Goal: Task Accomplishment & Management: Manage account settings

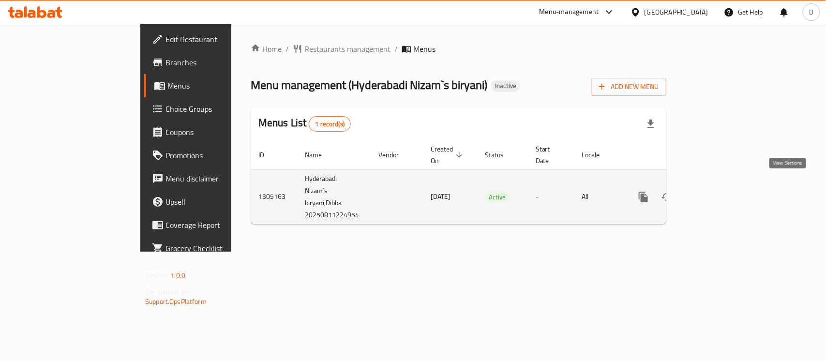
click at [719, 191] on icon "enhanced table" at bounding box center [713, 197] width 12 height 12
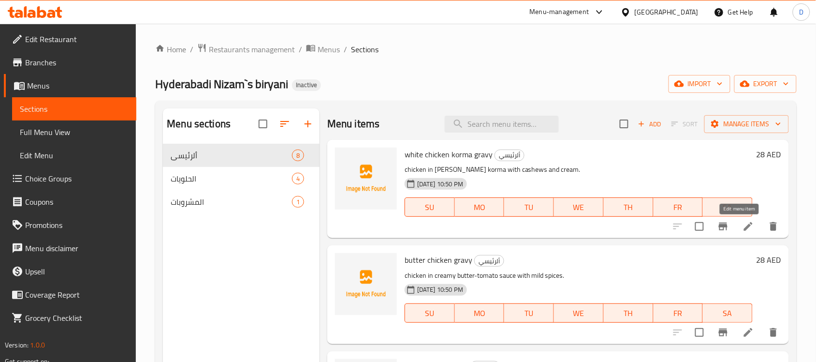
click at [745, 227] on icon at bounding box center [749, 227] width 12 height 12
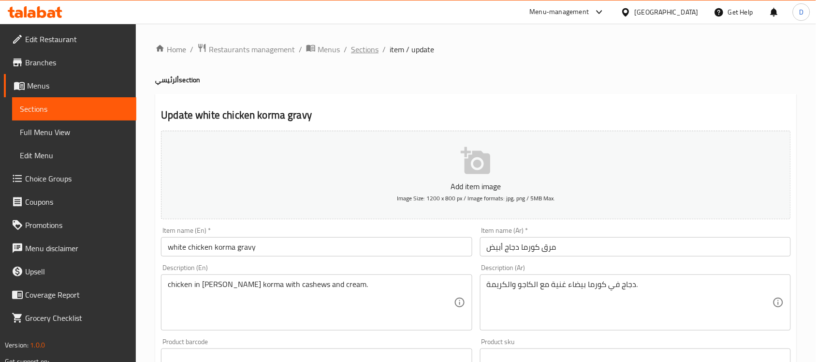
click at [369, 49] on span "Sections" at bounding box center [365, 50] width 28 height 12
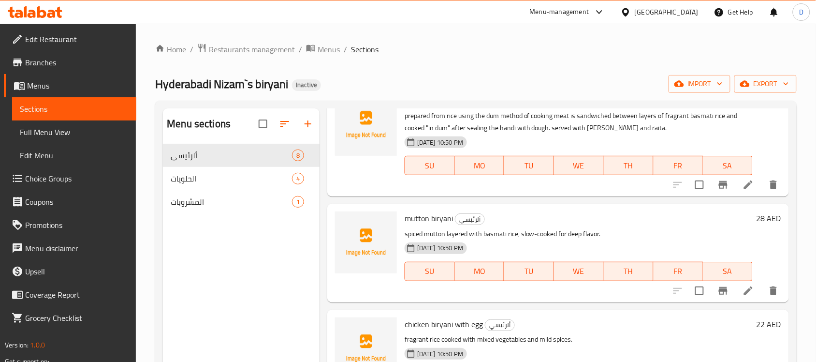
scroll to position [518, 0]
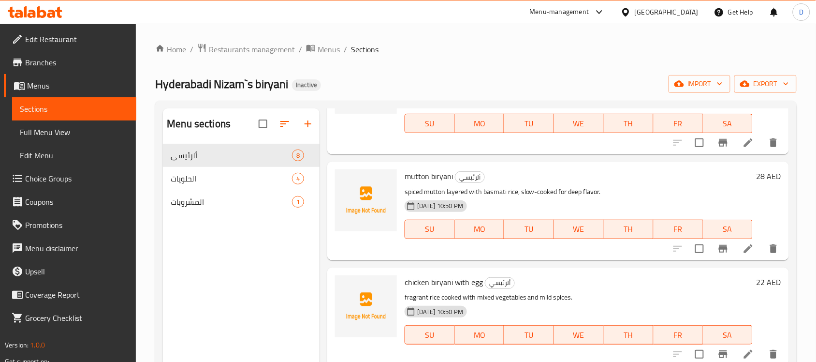
click at [743, 243] on icon at bounding box center [749, 249] width 12 height 12
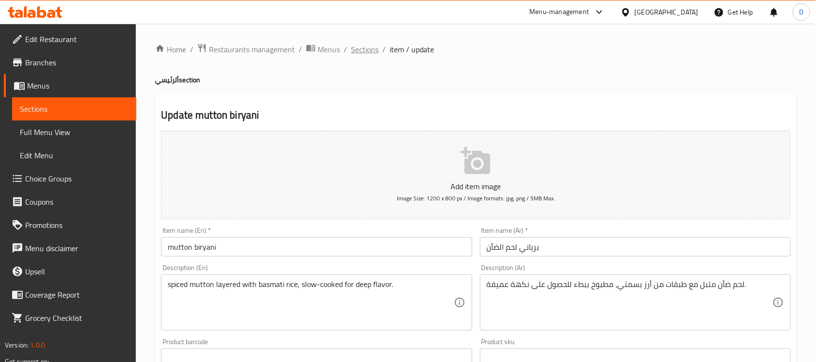
click at [365, 48] on span "Sections" at bounding box center [365, 50] width 28 height 12
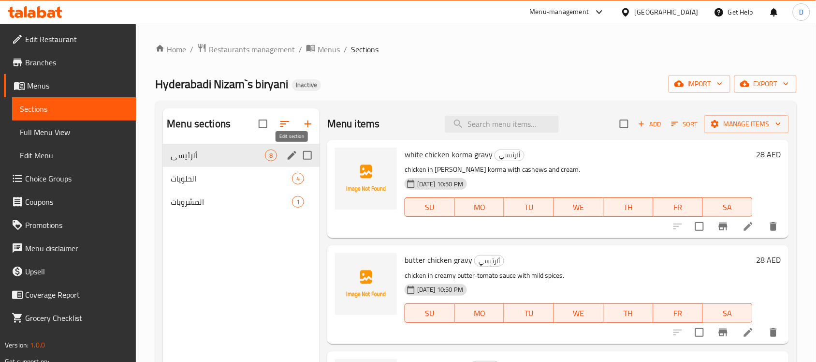
click at [288, 155] on icon "edit" at bounding box center [292, 155] width 12 height 12
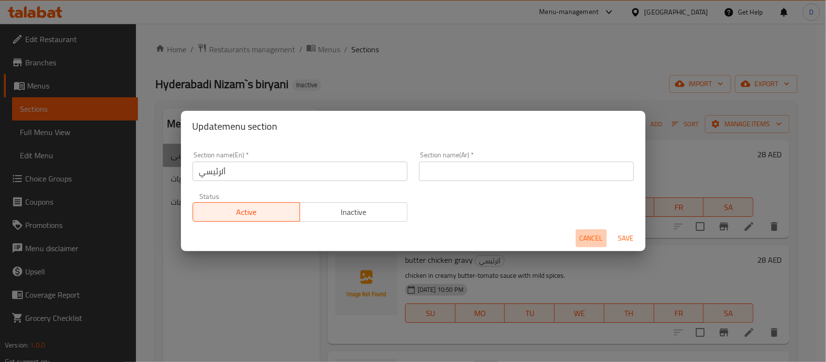
click at [592, 237] on span "Cancel" at bounding box center [590, 238] width 23 height 12
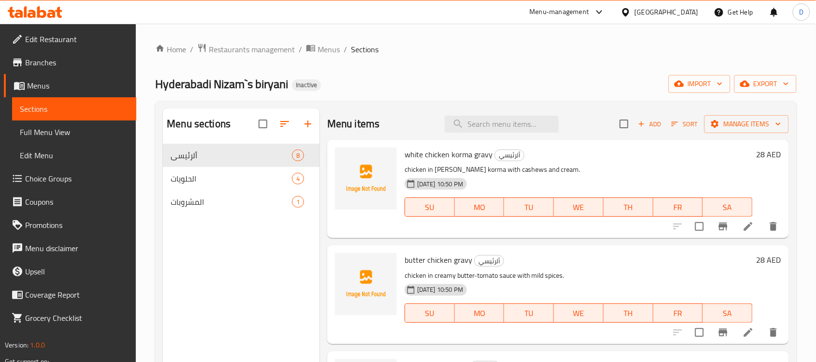
click at [37, 60] on span "Branches" at bounding box center [77, 63] width 104 height 12
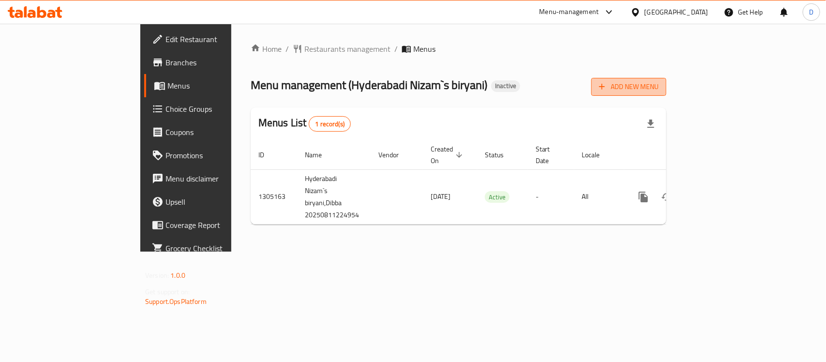
click at [658, 90] on span "Add New Menu" at bounding box center [628, 87] width 59 height 12
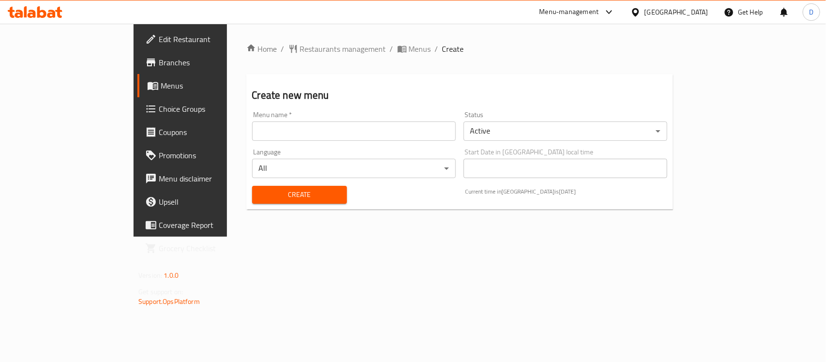
click at [273, 124] on input "text" at bounding box center [354, 130] width 204 height 19
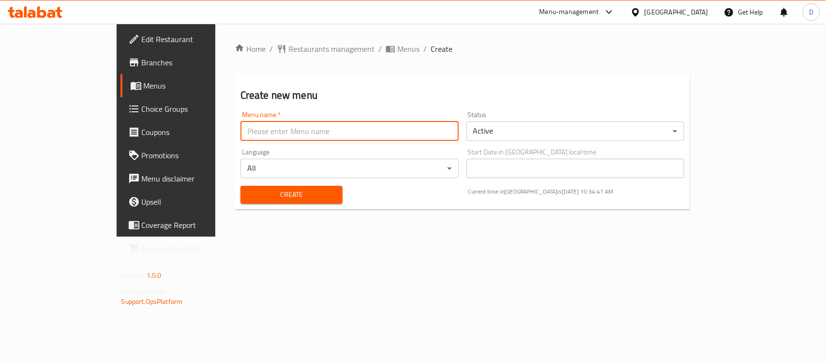
type input "menu"
click at [248, 194] on span "Create" at bounding box center [291, 195] width 87 height 12
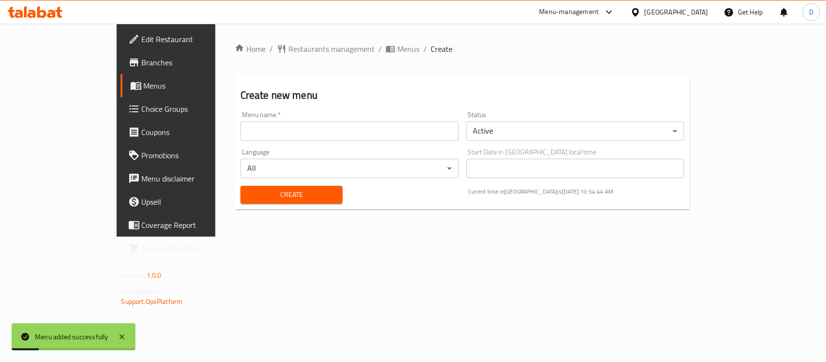
click at [144, 81] on span "Menus" at bounding box center [195, 86] width 103 height 12
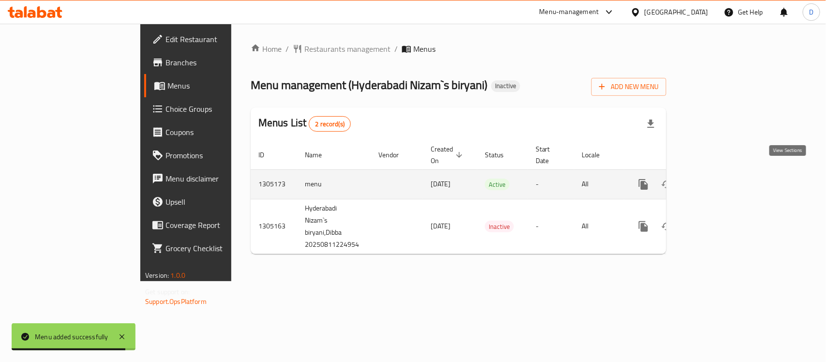
click at [717, 180] on icon "enhanced table" at bounding box center [713, 184] width 9 height 9
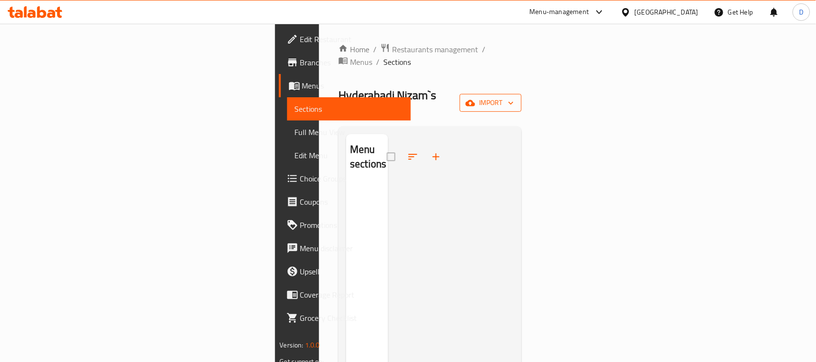
click at [514, 97] on span "import" at bounding box center [491, 103] width 46 height 12
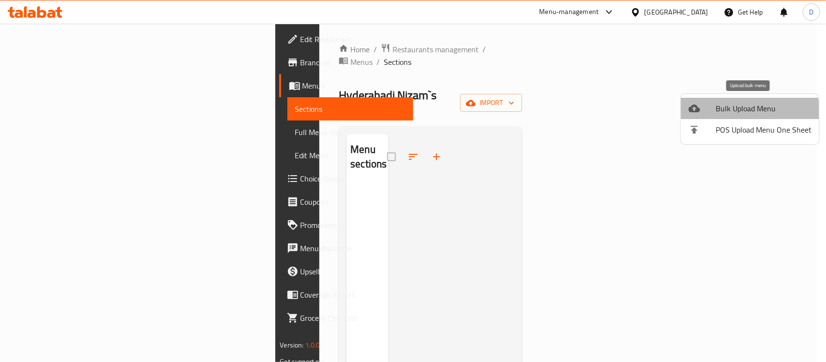
click at [728, 113] on span "Bulk Upload Menu" at bounding box center [763, 109] width 96 height 12
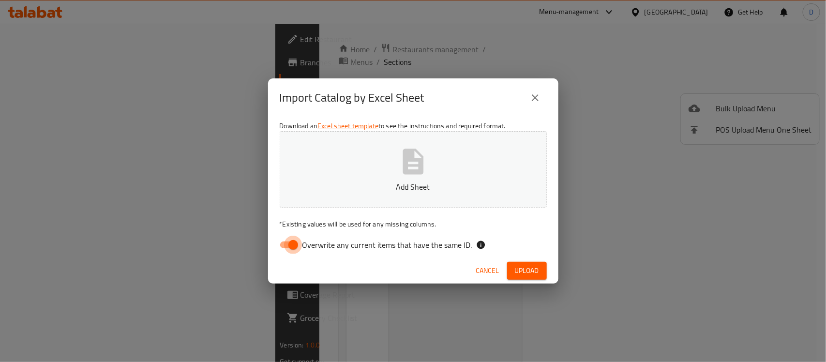
click at [295, 242] on input "Overwrite any current items that have the same ID." at bounding box center [293, 245] width 55 height 18
checkbox input "false"
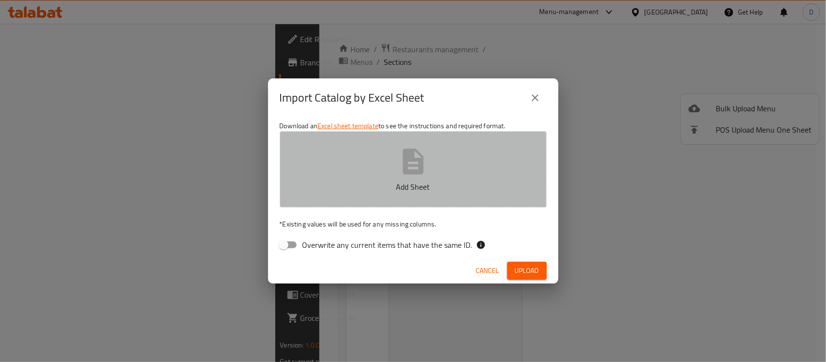
click at [405, 175] on icon "button" at bounding box center [413, 161] width 31 height 31
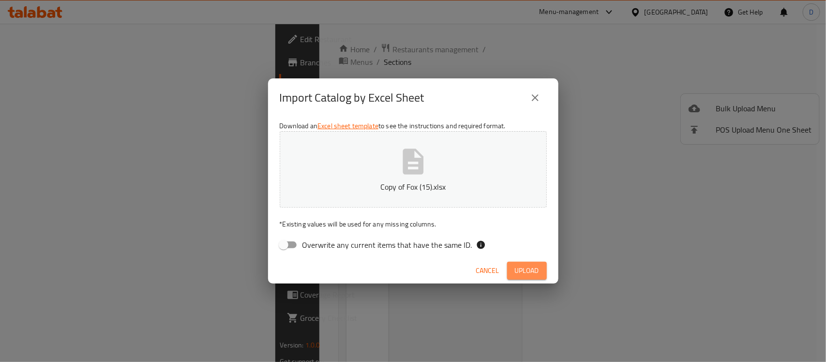
click at [523, 271] on span "Upload" at bounding box center [527, 271] width 24 height 12
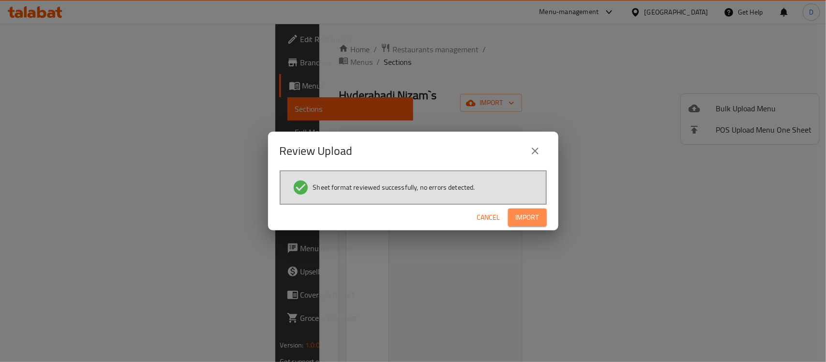
click at [533, 211] on span "Import" at bounding box center [527, 217] width 23 height 12
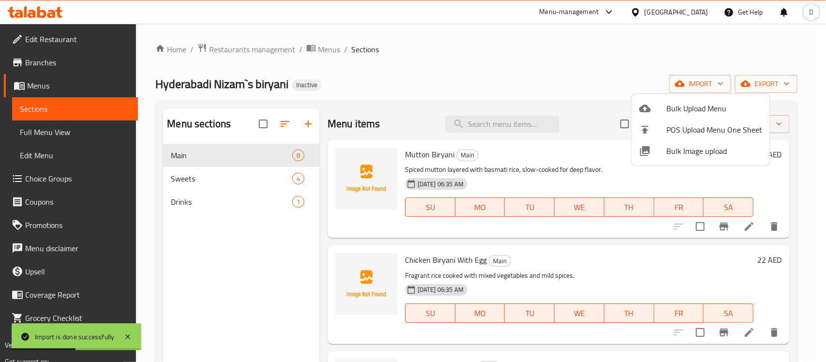
click at [617, 258] on div at bounding box center [413, 181] width 826 height 362
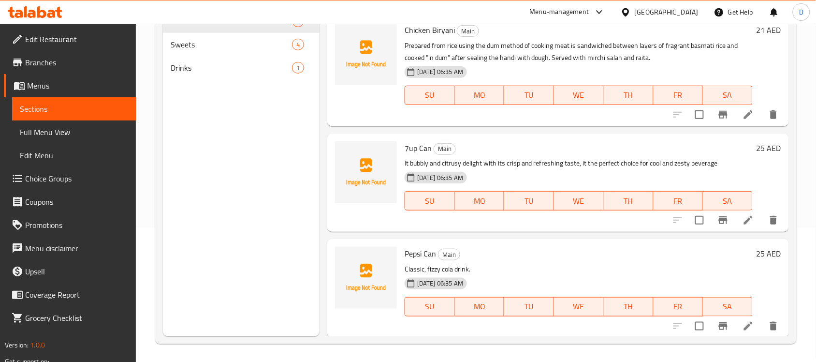
scroll to position [136, 0]
click at [690, 218] on input "checkbox" at bounding box center [700, 218] width 20 height 20
checkbox input "true"
click at [692, 320] on input "checkbox" at bounding box center [700, 324] width 20 height 20
checkbox input "true"
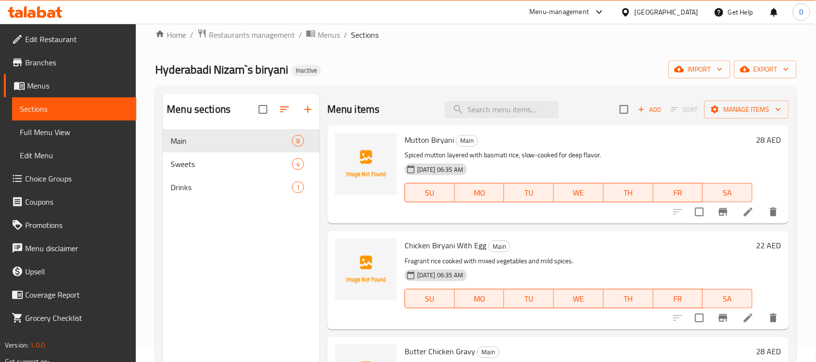
scroll to position [0, 0]
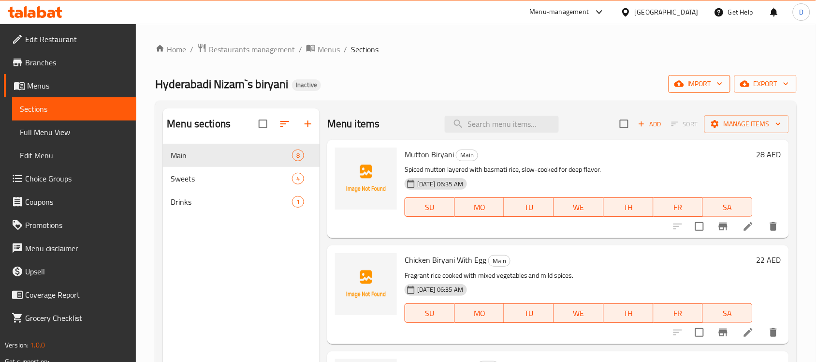
click at [706, 83] on span "import" at bounding box center [700, 84] width 46 height 12
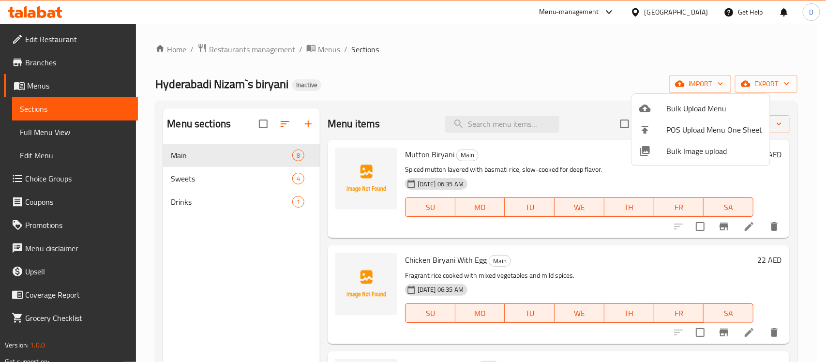
click at [569, 37] on div at bounding box center [413, 181] width 826 height 362
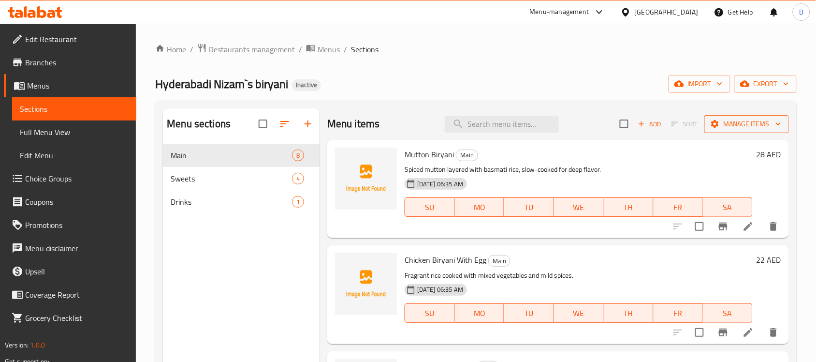
click at [714, 124] on span "Manage items" at bounding box center [746, 124] width 69 height 12
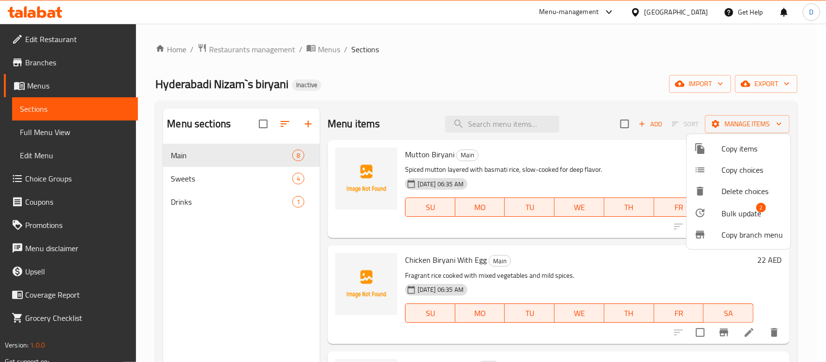
click at [728, 211] on span "Bulk update" at bounding box center [741, 213] width 40 height 12
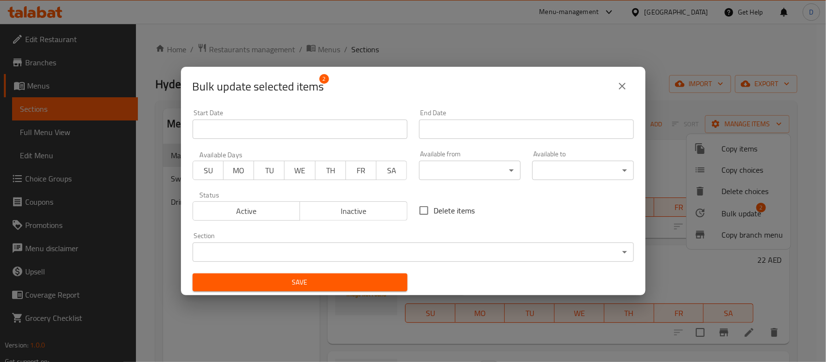
click at [276, 252] on body "​ Menu-management [GEOGRAPHIC_DATA] Get Help D Edit Restaurant Branches Menus S…" at bounding box center [413, 193] width 826 height 338
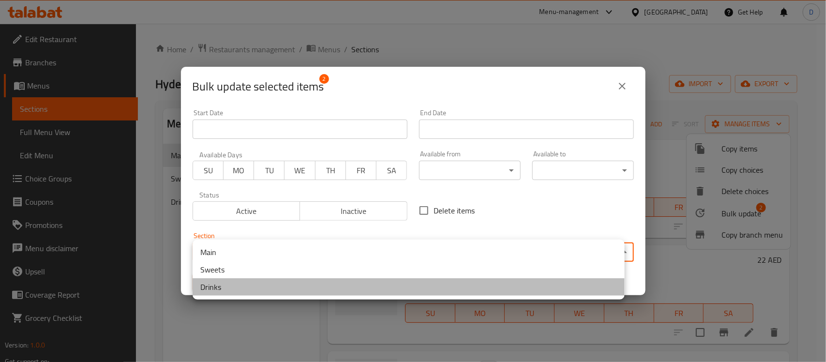
click at [213, 288] on li "Drinks" at bounding box center [408, 286] width 432 height 17
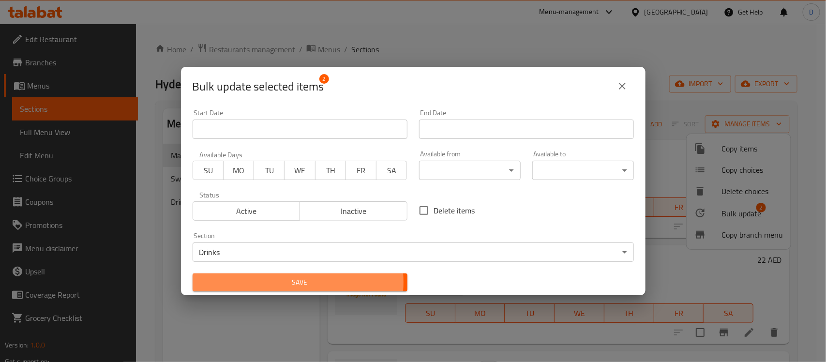
click at [283, 282] on span "Save" at bounding box center [299, 282] width 199 height 12
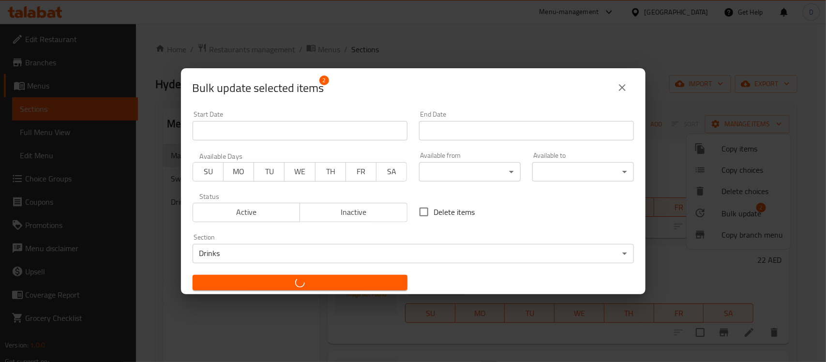
checkbox input "false"
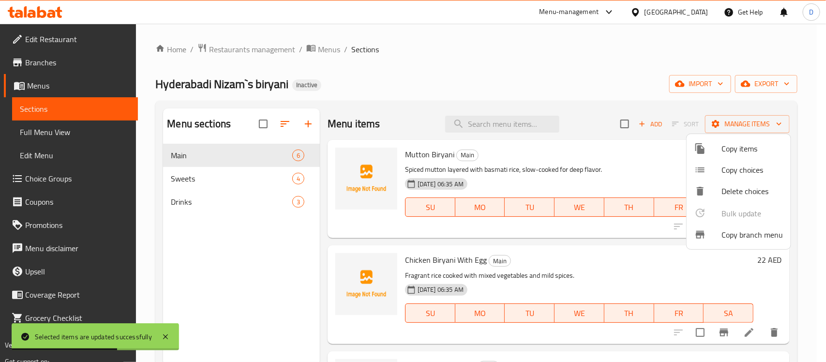
click at [177, 179] on div at bounding box center [413, 181] width 826 height 362
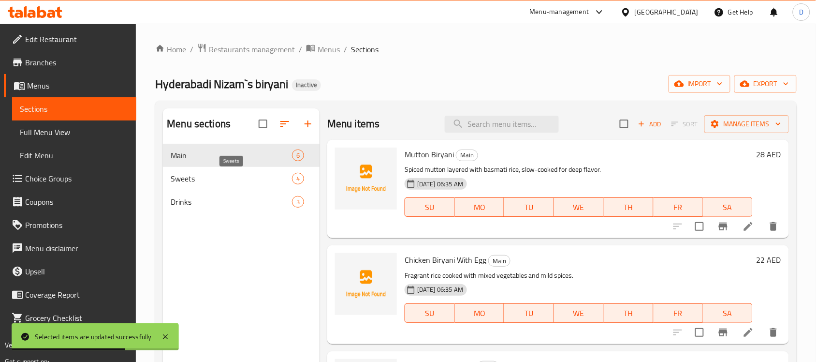
click at [179, 177] on span "Sweets" at bounding box center [231, 179] width 121 height 12
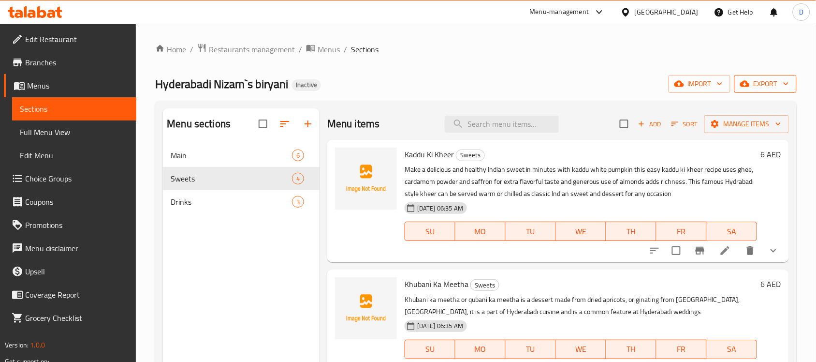
click at [766, 78] on span "export" at bounding box center [765, 84] width 47 height 12
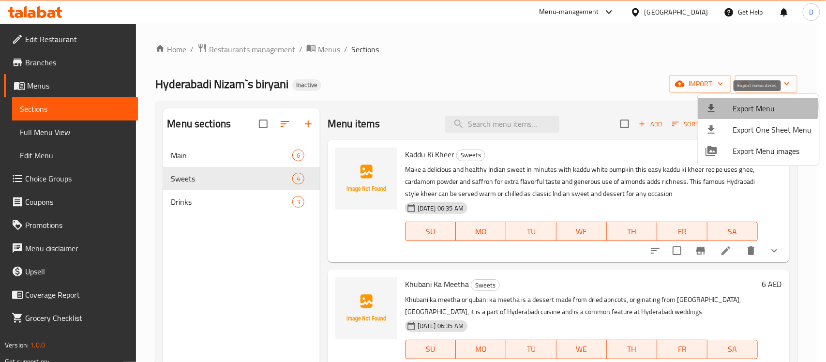
click at [740, 106] on span "Export Menu" at bounding box center [771, 109] width 79 height 12
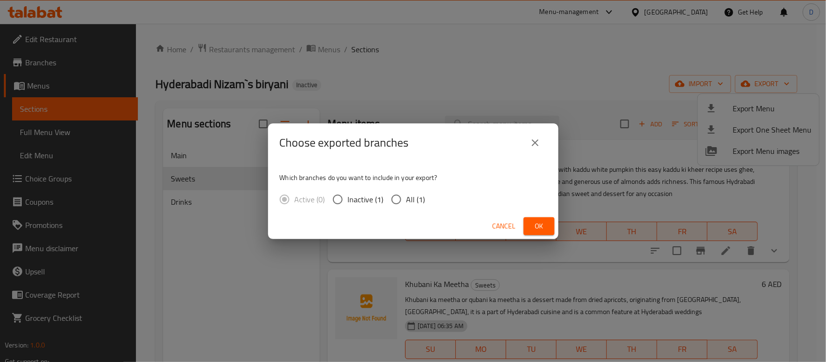
click at [390, 199] on input "All (1)" at bounding box center [396, 199] width 20 height 20
radio input "true"
click at [537, 224] on span "Ok" at bounding box center [538, 226] width 15 height 12
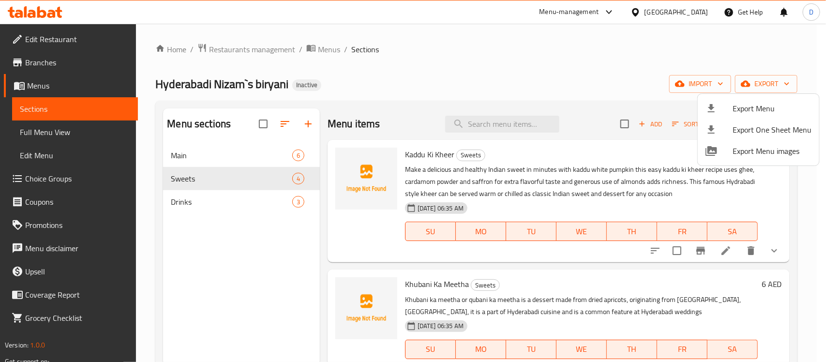
click at [488, 53] on div at bounding box center [413, 181] width 826 height 362
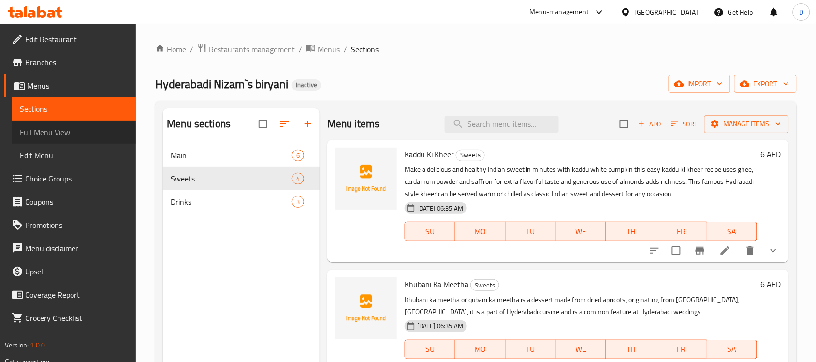
click at [47, 133] on span "Full Menu View" at bounding box center [74, 132] width 109 height 12
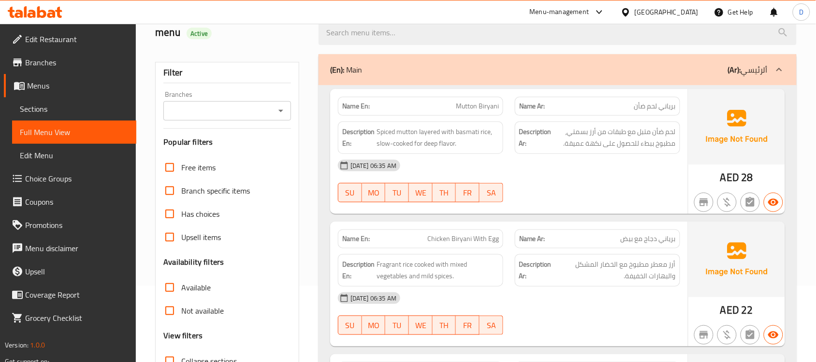
scroll to position [181, 0]
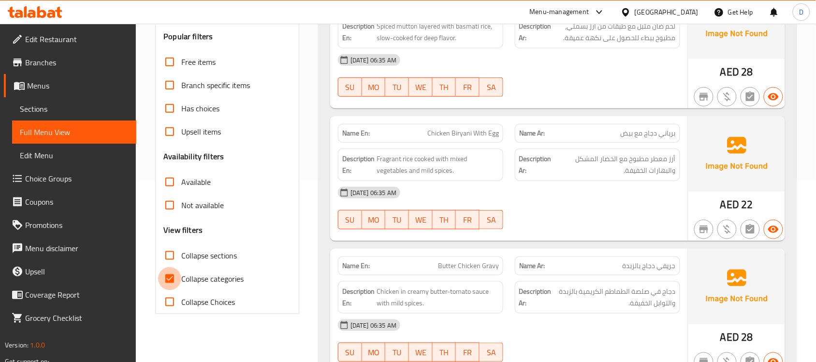
click at [171, 285] on input "Collapse categories" at bounding box center [169, 278] width 23 height 23
checkbox input "false"
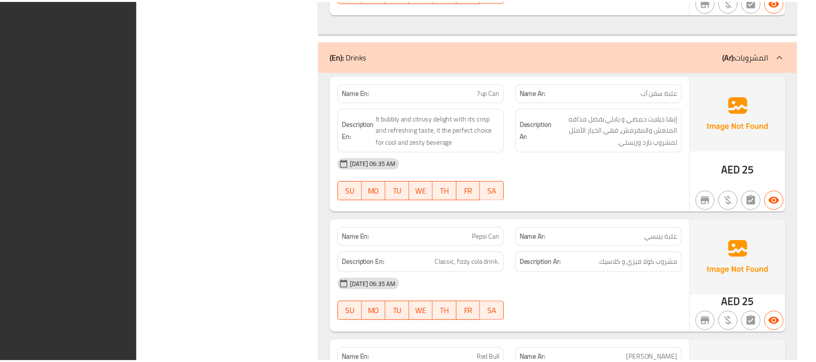
scroll to position [1984, 0]
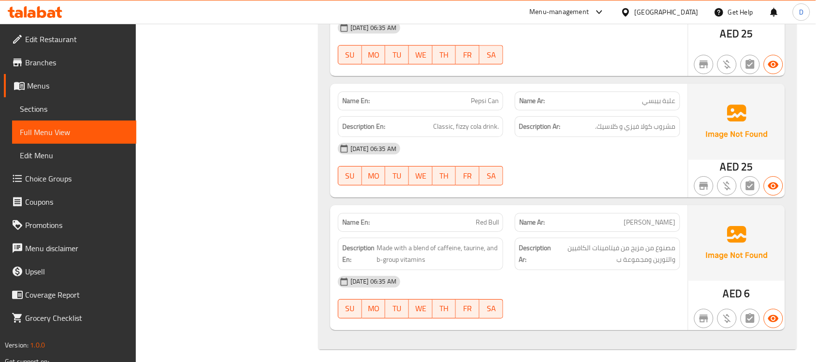
click at [42, 64] on span "Branches" at bounding box center [77, 63] width 104 height 12
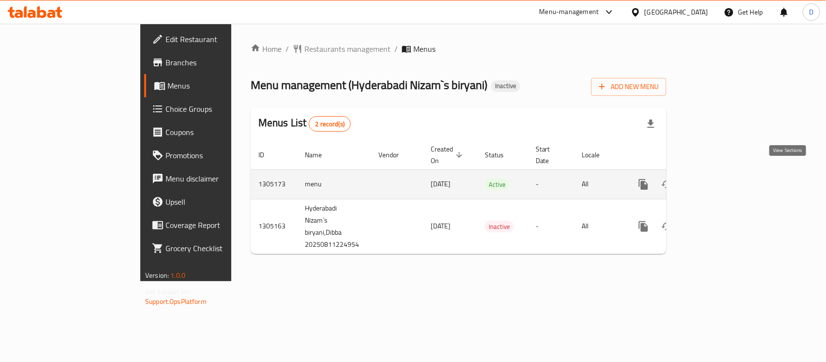
click at [717, 180] on icon "enhanced table" at bounding box center [713, 184] width 9 height 9
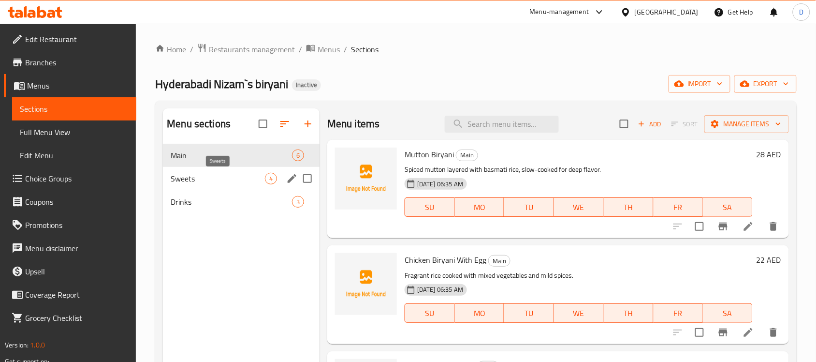
click at [204, 178] on span "Sweets" at bounding box center [218, 179] width 94 height 12
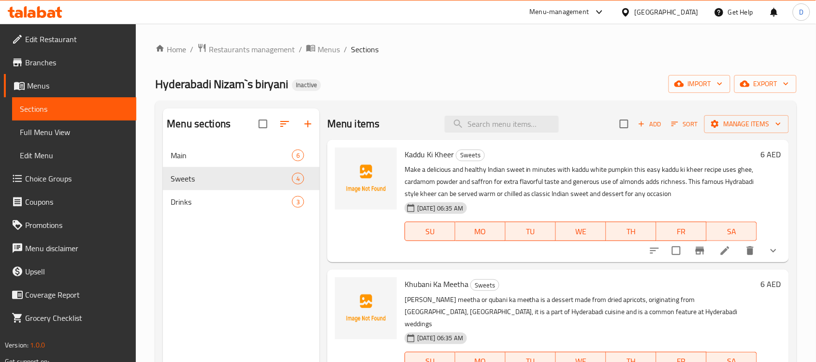
click at [768, 249] on icon "show more" at bounding box center [774, 251] width 12 height 12
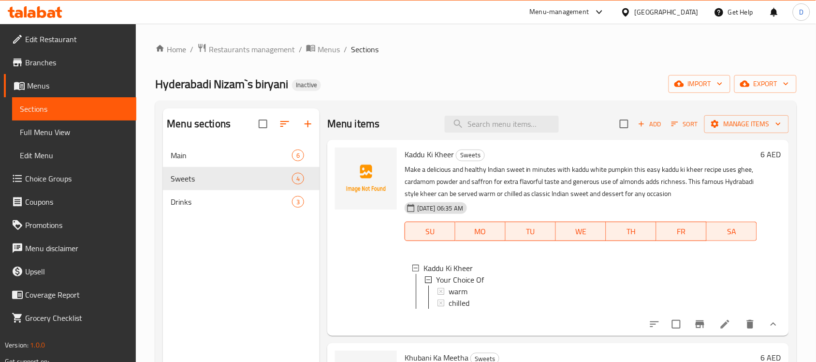
click at [658, 13] on div "[GEOGRAPHIC_DATA]" at bounding box center [667, 12] width 64 height 11
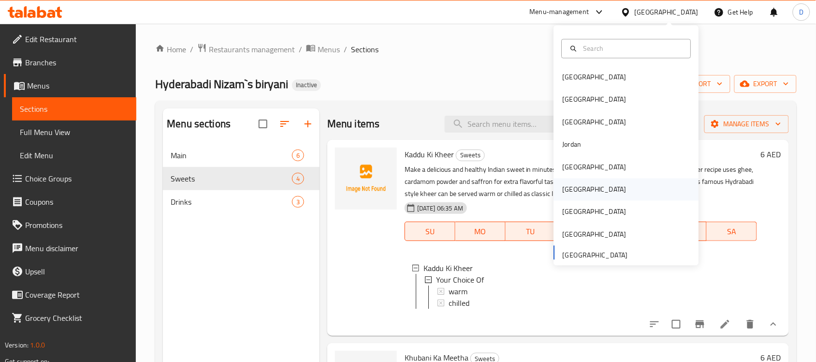
click at [557, 197] on div "Oman" at bounding box center [594, 189] width 79 height 22
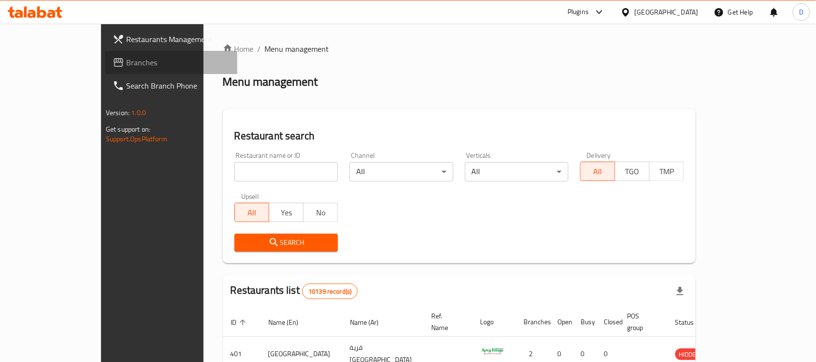
click at [126, 59] on span "Branches" at bounding box center [178, 63] width 104 height 12
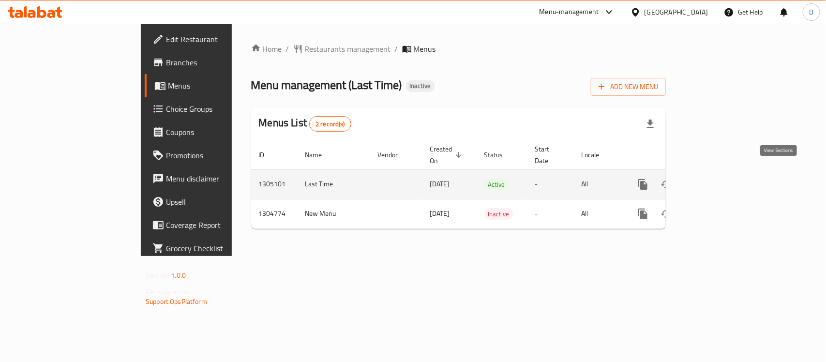
click at [718, 178] on icon "enhanced table" at bounding box center [713, 184] width 12 height 12
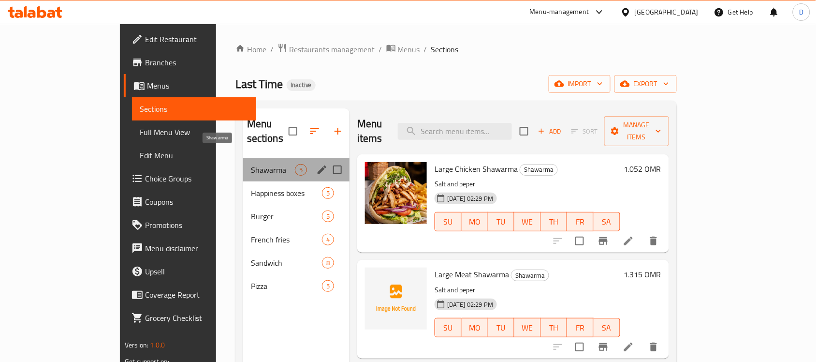
click at [251, 164] on span "Shawarma" at bounding box center [273, 170] width 44 height 12
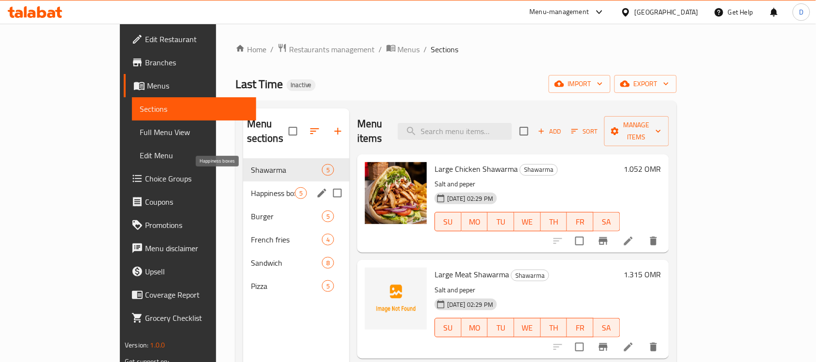
click at [251, 187] on span "Happiness boxes" at bounding box center [273, 193] width 44 height 12
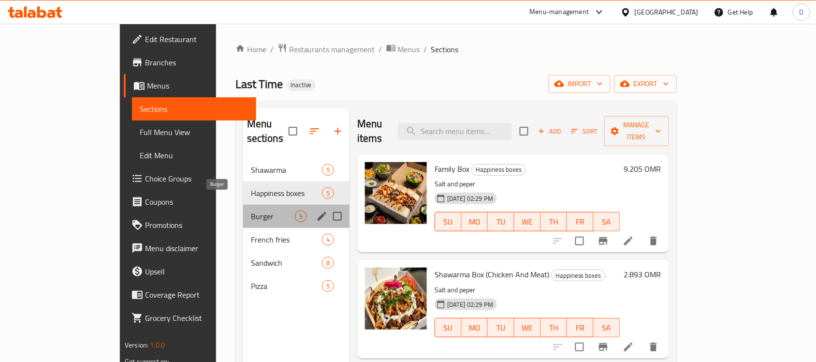
click at [251, 210] on span "Burger" at bounding box center [273, 216] width 44 height 12
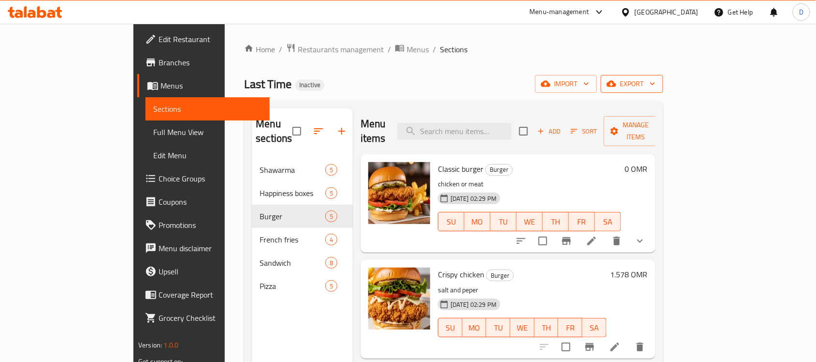
click at [656, 84] on span "export" at bounding box center [632, 84] width 47 height 12
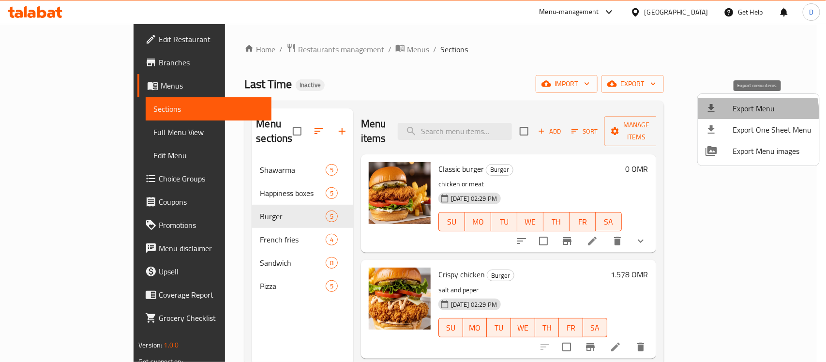
click at [750, 112] on span "Export Menu" at bounding box center [771, 109] width 79 height 12
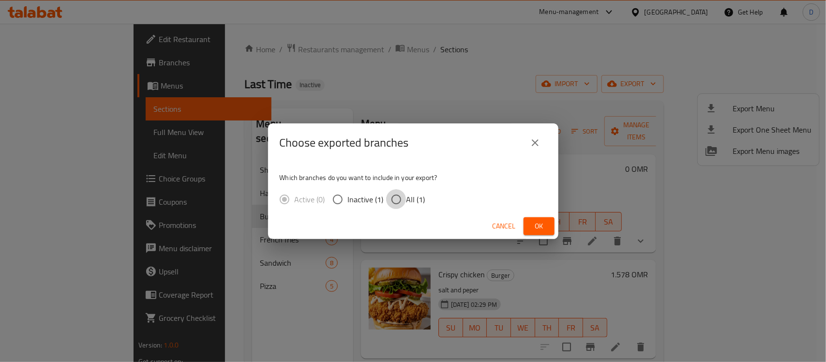
click at [395, 201] on input "All (1)" at bounding box center [396, 199] width 20 height 20
radio input "true"
click at [529, 223] on button "Ok" at bounding box center [538, 226] width 31 height 18
